Goal: Transaction & Acquisition: Subscribe to service/newsletter

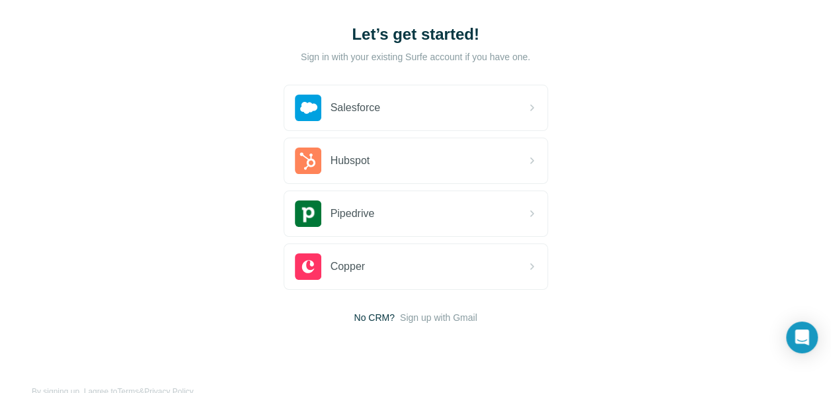
scroll to position [96, 0]
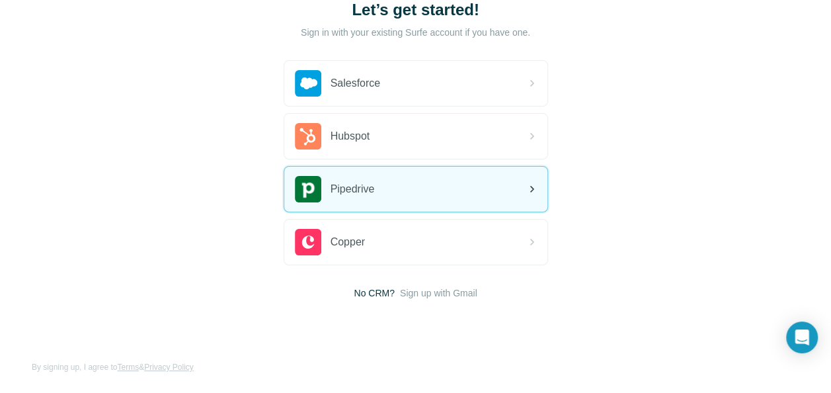
click at [487, 184] on div "Pipedrive" at bounding box center [415, 189] width 263 height 45
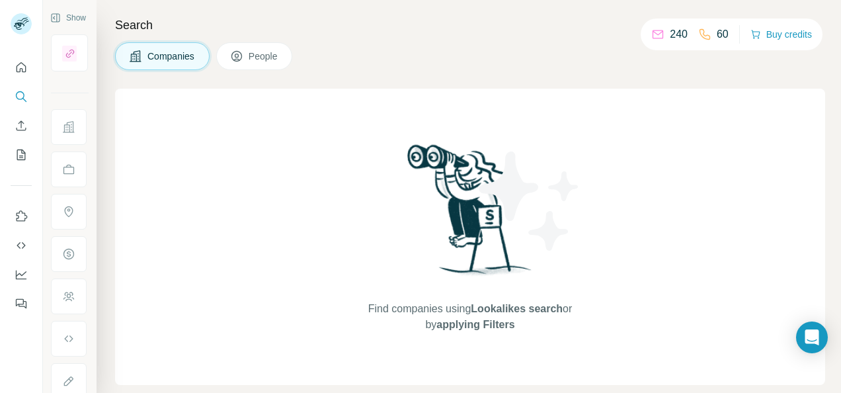
click at [671, 37] on p "240" at bounding box center [679, 34] width 18 height 16
drag, startPoint x: 686, startPoint y: 34, endPoint x: 647, endPoint y: 41, distance: 39.0
click at [647, 41] on div "240 60 Buy credits" at bounding box center [732, 35] width 182 height 32
drag, startPoint x: 647, startPoint y: 41, endPoint x: 574, endPoint y: 50, distance: 73.9
click at [574, 49] on div "Companies People" at bounding box center [470, 56] width 710 height 28
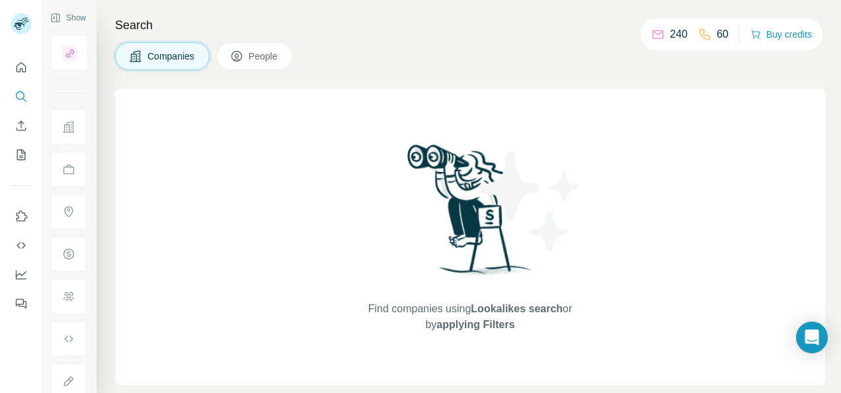
click at [703, 30] on icon at bounding box center [704, 34] width 13 height 13
click at [24, 62] on icon "Quick start" at bounding box center [21, 67] width 13 height 13
click at [20, 218] on icon "Use Surfe on LinkedIn" at bounding box center [21, 216] width 13 height 13
click at [243, 52] on icon at bounding box center [236, 56] width 13 height 13
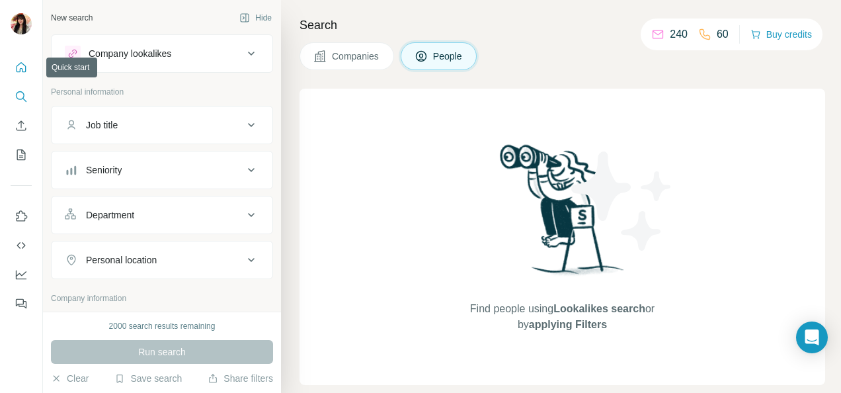
click at [15, 60] on button "Quick start" at bounding box center [21, 68] width 21 height 24
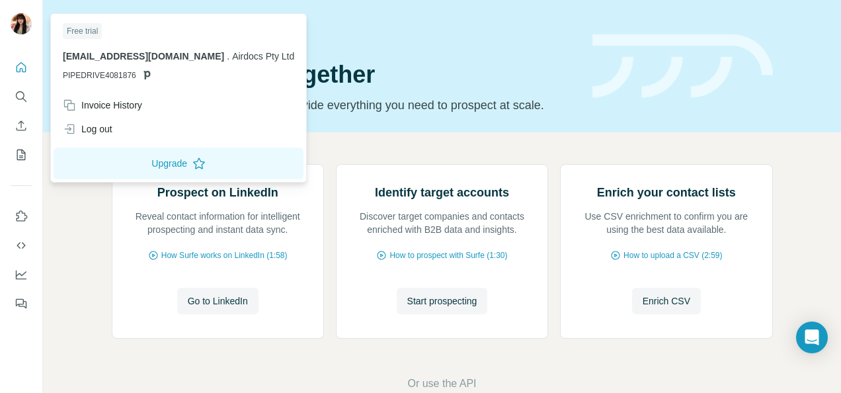
click at [144, 73] on icon at bounding box center [146, 75] width 7 height 9
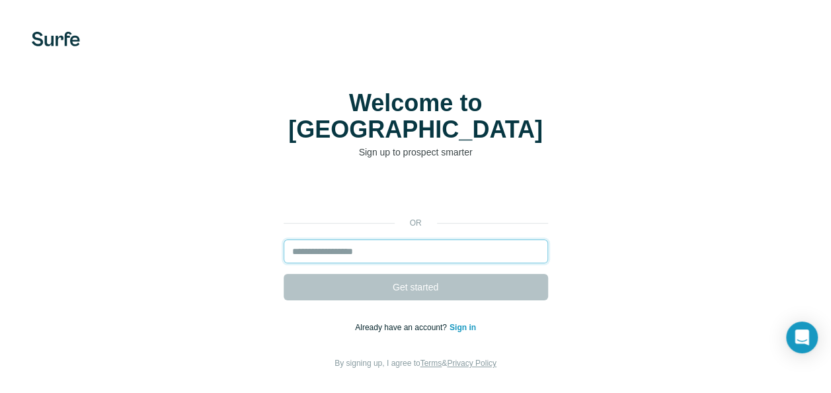
click at [450, 239] on input "email" at bounding box center [416, 251] width 264 height 24
type input "**********"
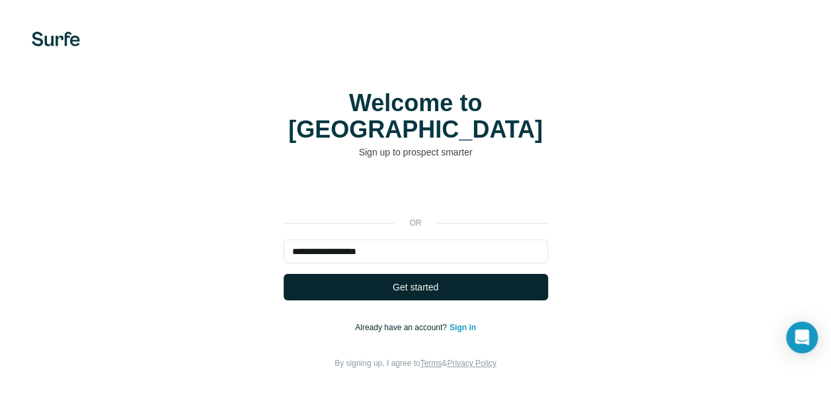
click at [439, 274] on button "Get started" at bounding box center [416, 287] width 264 height 26
click at [454, 274] on button "Get started" at bounding box center [416, 287] width 264 height 26
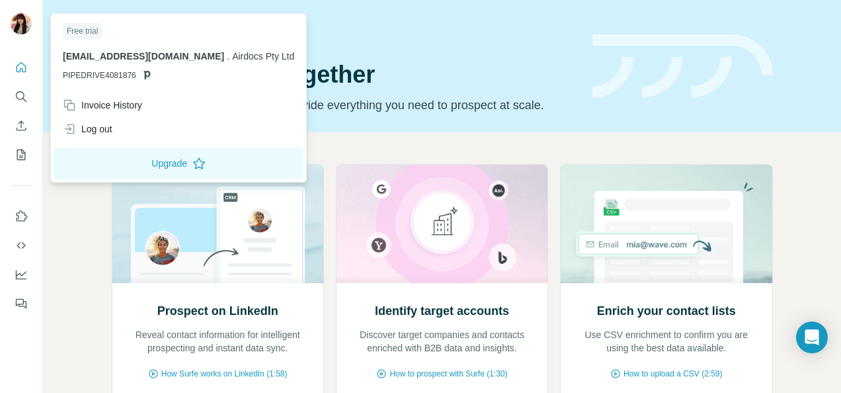
click at [142, 77] on icon at bounding box center [146, 74] width 11 height 11
click at [124, 79] on span "PIPEDRIVE4081876" at bounding box center [99, 75] width 73 height 12
click at [118, 78] on span "PIPEDRIVE4081876" at bounding box center [99, 75] width 73 height 12
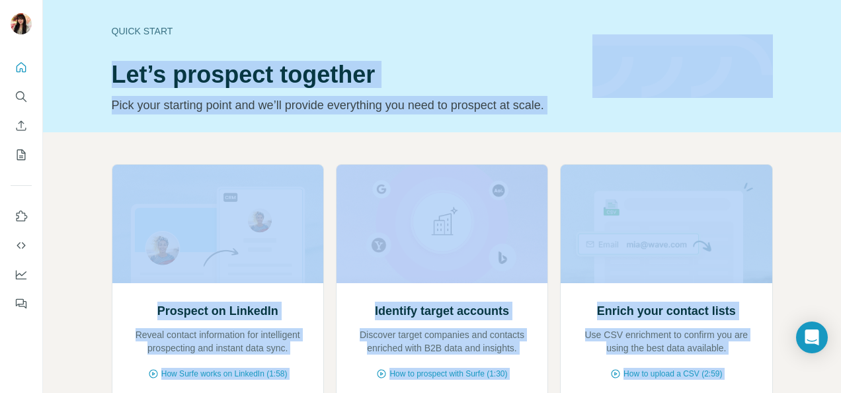
drag, startPoint x: 124, startPoint y: 72, endPoint x: 48, endPoint y: 75, distance: 76.8
click at [48, 75] on body "Quick start Let’s prospect together Pick your starting point and we’ll provide …" at bounding box center [420, 196] width 841 height 393
drag, startPoint x: 48, startPoint y: 75, endPoint x: 143, endPoint y: 156, distance: 125.3
click at [143, 156] on div "Prospect on LinkedIn Reveal contact information for intelligent prospecting and…" at bounding box center [442, 336] width 798 height 409
click at [319, 251] on div "Prospect on LinkedIn Reveal contact information for intelligent prospecting and…" at bounding box center [442, 313] width 661 height 298
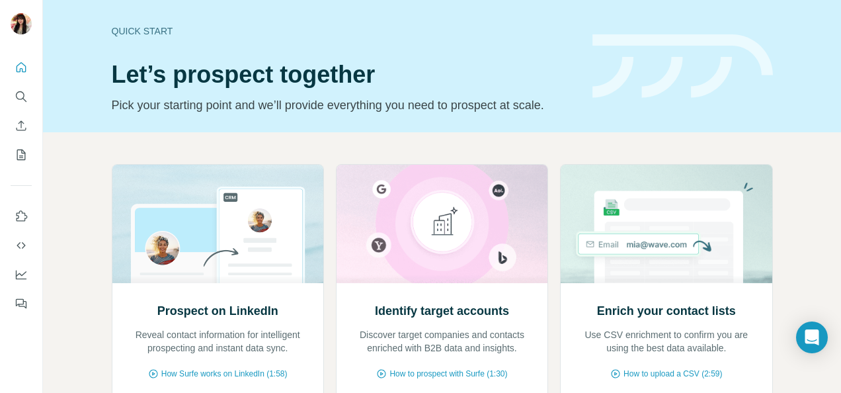
drag, startPoint x: 312, startPoint y: 249, endPoint x: 232, endPoint y: 122, distance: 150.0
click at [235, 120] on div "Quick start Let’s prospect together Pick your starting point and we’ll provide …" at bounding box center [442, 66] width 798 height 132
click at [24, 104] on button "Search" at bounding box center [21, 97] width 21 height 24
click at [32, 99] on div at bounding box center [21, 182] width 42 height 268
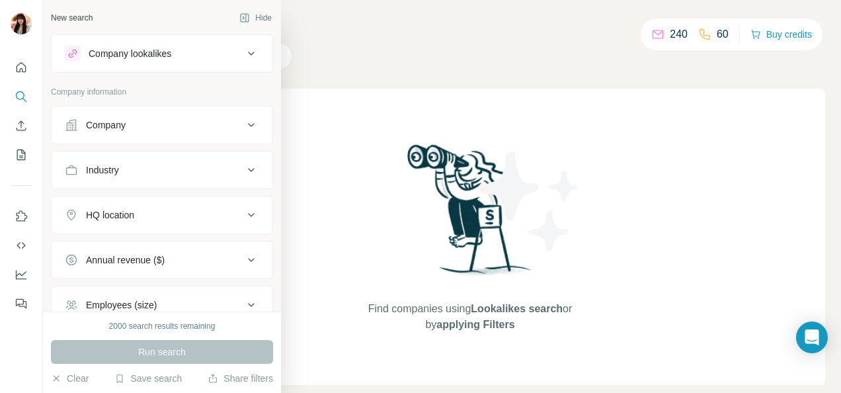
click at [105, 124] on div "Company" at bounding box center [106, 124] width 40 height 13
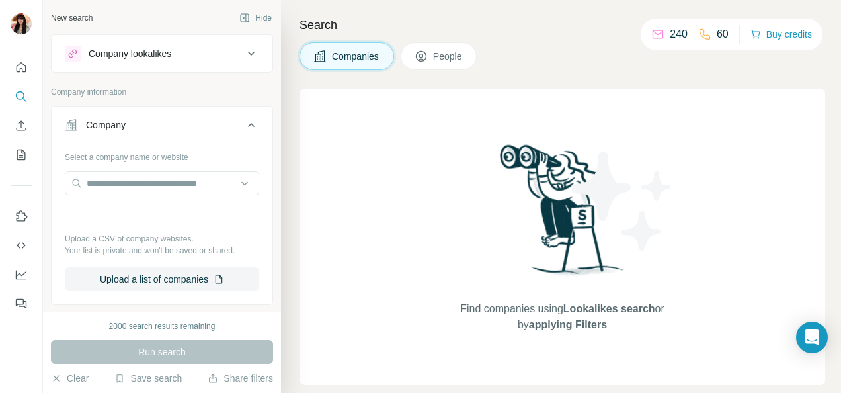
click at [105, 124] on div "Company" at bounding box center [106, 124] width 40 height 13
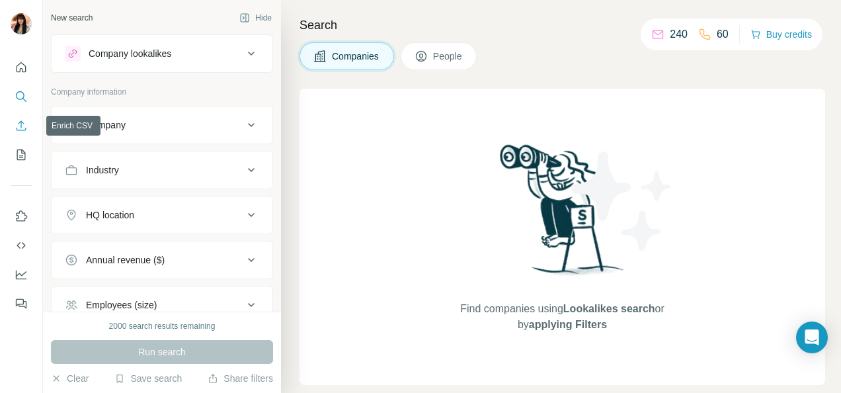
click at [21, 128] on icon "Enrich CSV" at bounding box center [21, 125] width 13 height 13
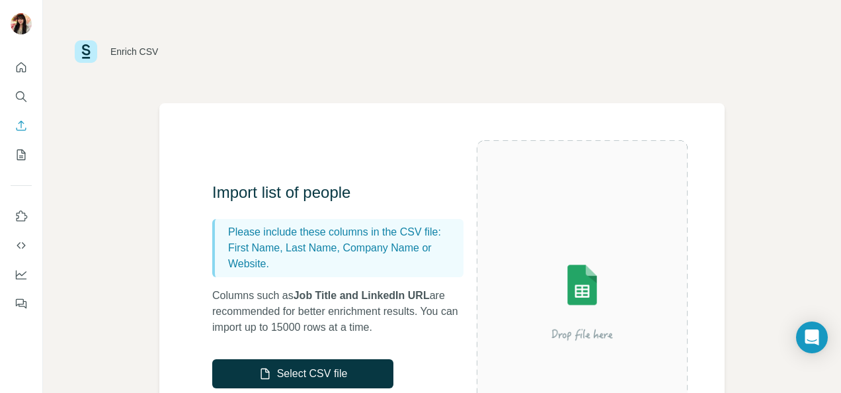
scroll to position [66, 0]
